Goal: Transaction & Acquisition: Purchase product/service

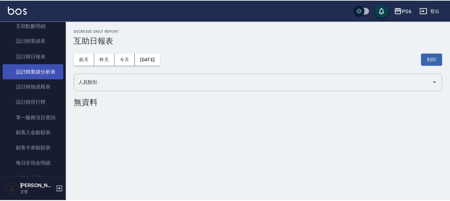
scroll to position [100, 0]
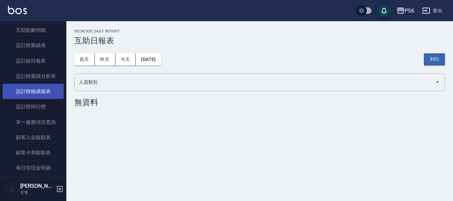
click at [51, 89] on link "設計師抽成報表" at bounding box center [33, 91] width 61 height 15
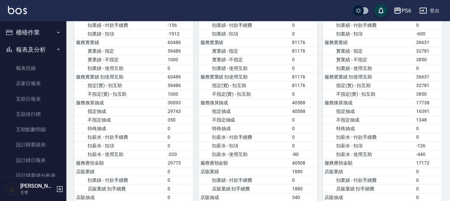
scroll to position [365, 0]
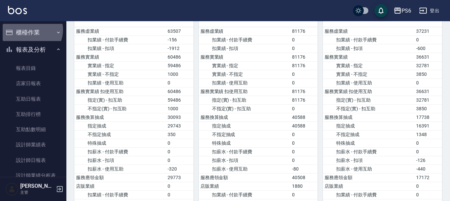
click at [31, 30] on button "櫃檯作業" at bounding box center [33, 32] width 61 height 17
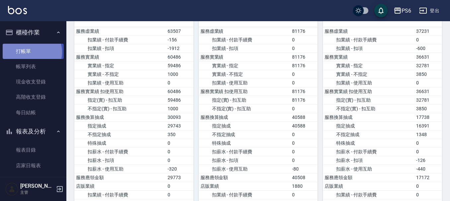
click at [32, 52] on link "打帳單" at bounding box center [33, 51] width 61 height 15
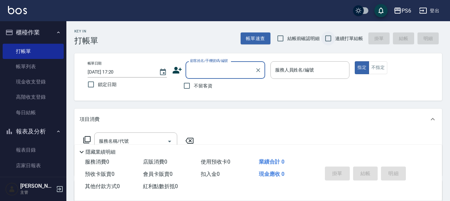
click at [323, 33] on input "連續打單結帳" at bounding box center [328, 39] width 14 height 14
checkbox input "true"
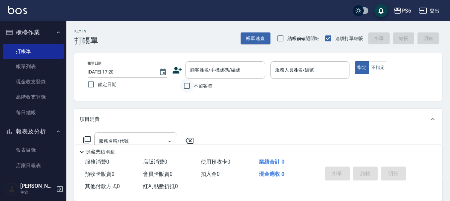
drag, startPoint x: 181, startPoint y: 86, endPoint x: 246, endPoint y: 73, distance: 65.8
click at [184, 86] on input "不留客資" at bounding box center [187, 86] width 14 height 14
checkbox input "true"
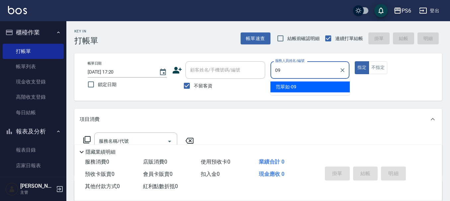
type input "[PERSON_NAME]-09"
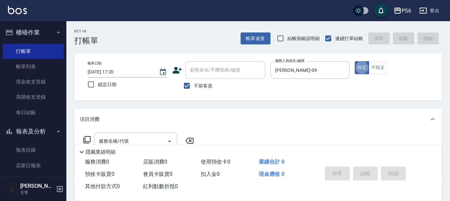
type button "true"
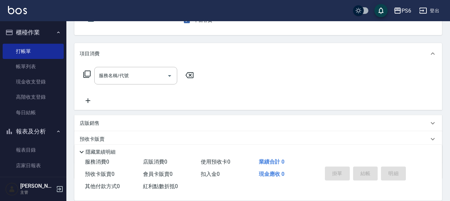
scroll to position [66, 0]
click at [145, 81] on input "服務名稱/代號" at bounding box center [130, 75] width 67 height 12
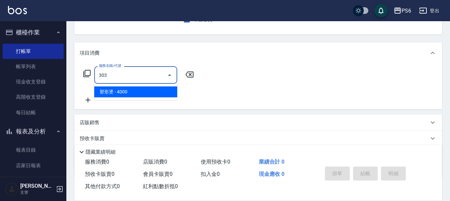
type input "塑形燙(303)"
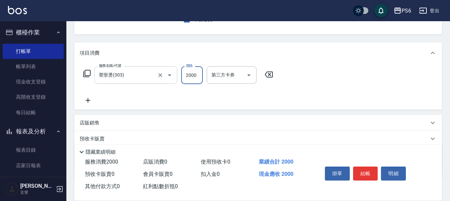
type input "2000"
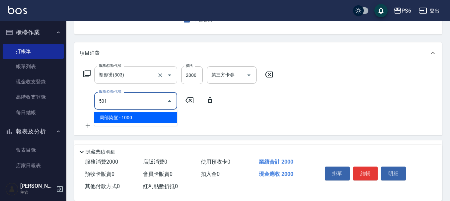
type input "局部染髮(501)"
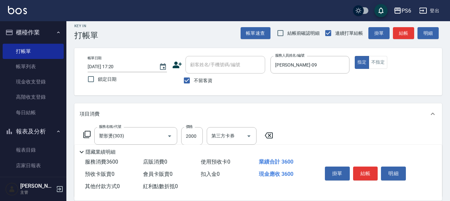
scroll to position [0, 0]
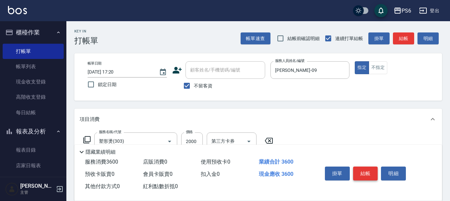
type input "1600"
click at [370, 175] on button "結帳" at bounding box center [365, 174] width 25 height 14
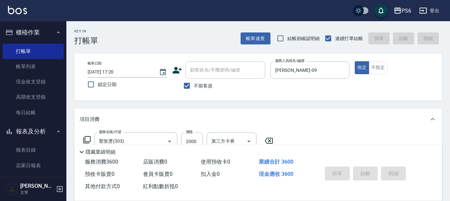
type input "[DATE] 17:21"
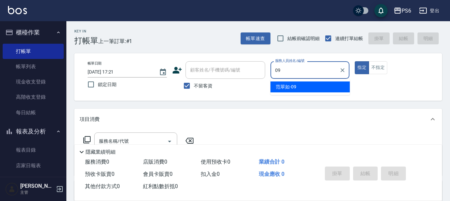
type input "[PERSON_NAME]-09"
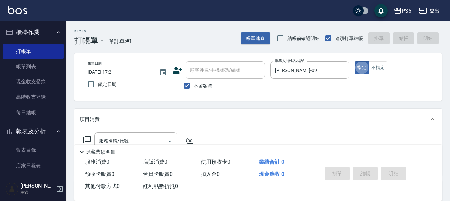
scroll to position [66, 0]
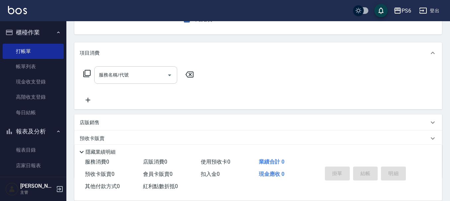
drag, startPoint x: 134, startPoint y: 79, endPoint x: 138, endPoint y: 76, distance: 4.5
click at [136, 76] on input "服務名稱/代號" at bounding box center [130, 75] width 67 height 12
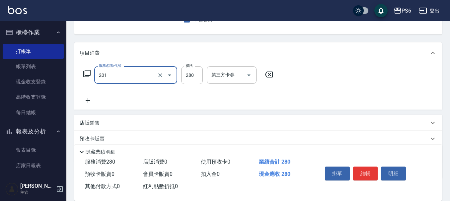
type input "一般洗髮(201)"
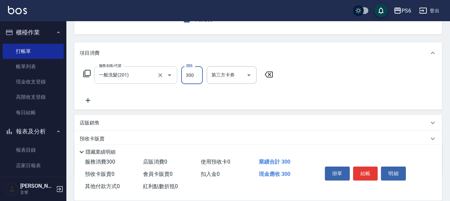
type input "300"
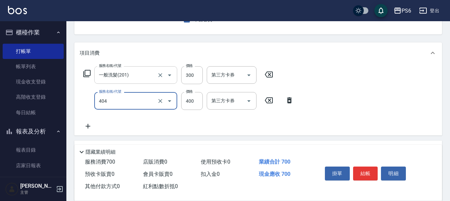
type input "B級剪髮(404)"
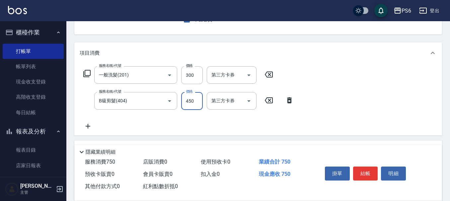
scroll to position [0, 0]
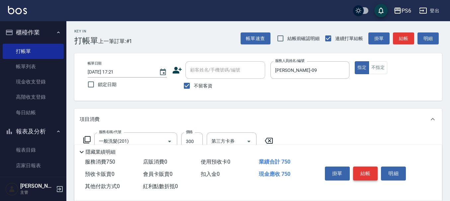
type input "450"
click at [358, 177] on button "結帳" at bounding box center [365, 174] width 25 height 14
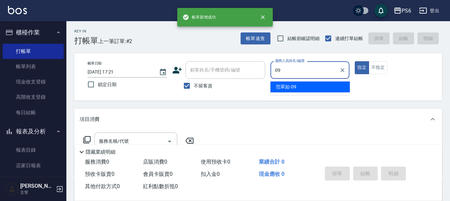
type input "[PERSON_NAME]-09"
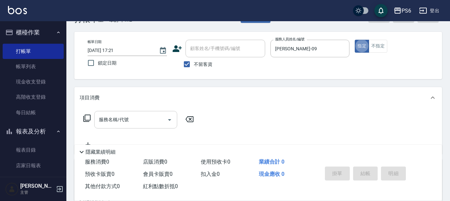
scroll to position [33, 0]
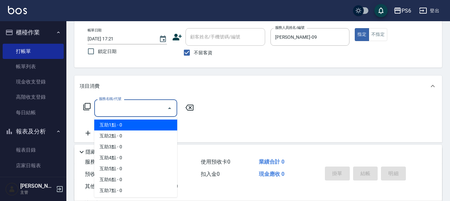
click at [136, 108] on input "服務名稱/代號" at bounding box center [130, 108] width 67 height 12
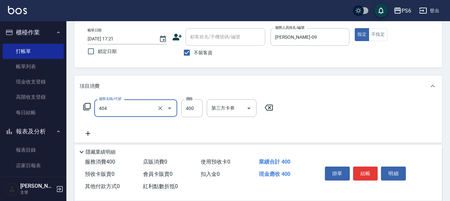
type input "B級剪髮(404)"
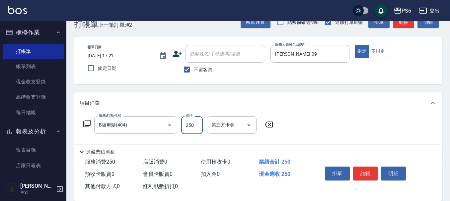
scroll to position [0, 0]
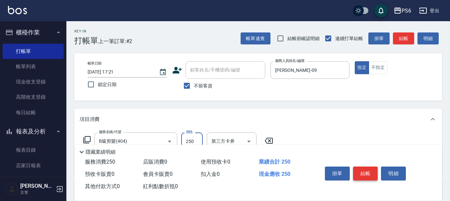
type input "250"
click at [368, 168] on button "結帳" at bounding box center [365, 174] width 25 height 14
